Goal: Navigation & Orientation: Find specific page/section

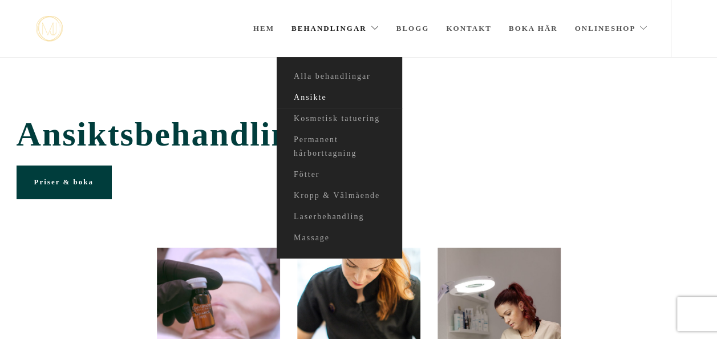
click at [316, 99] on link "Ansikte" at bounding box center [340, 97] width 126 height 21
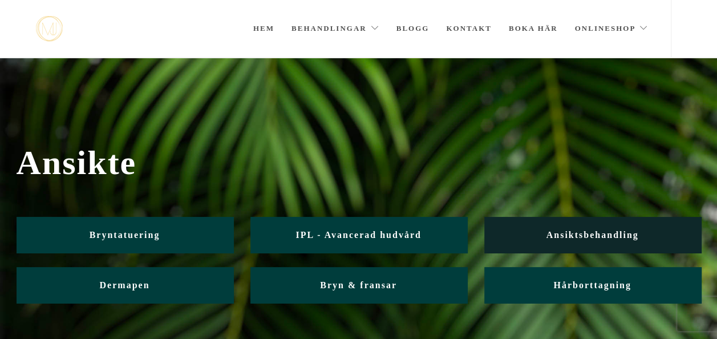
click at [552, 225] on link "Ansiktsbehandling" at bounding box center [592, 235] width 217 height 36
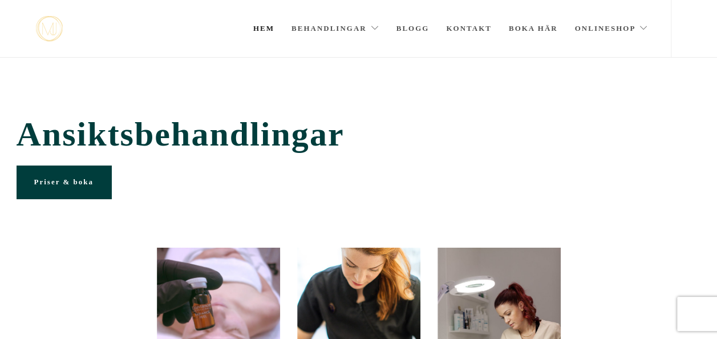
click at [268, 31] on link "Hem" at bounding box center [263, 28] width 21 height 57
